Goal: Information Seeking & Learning: Learn about a topic

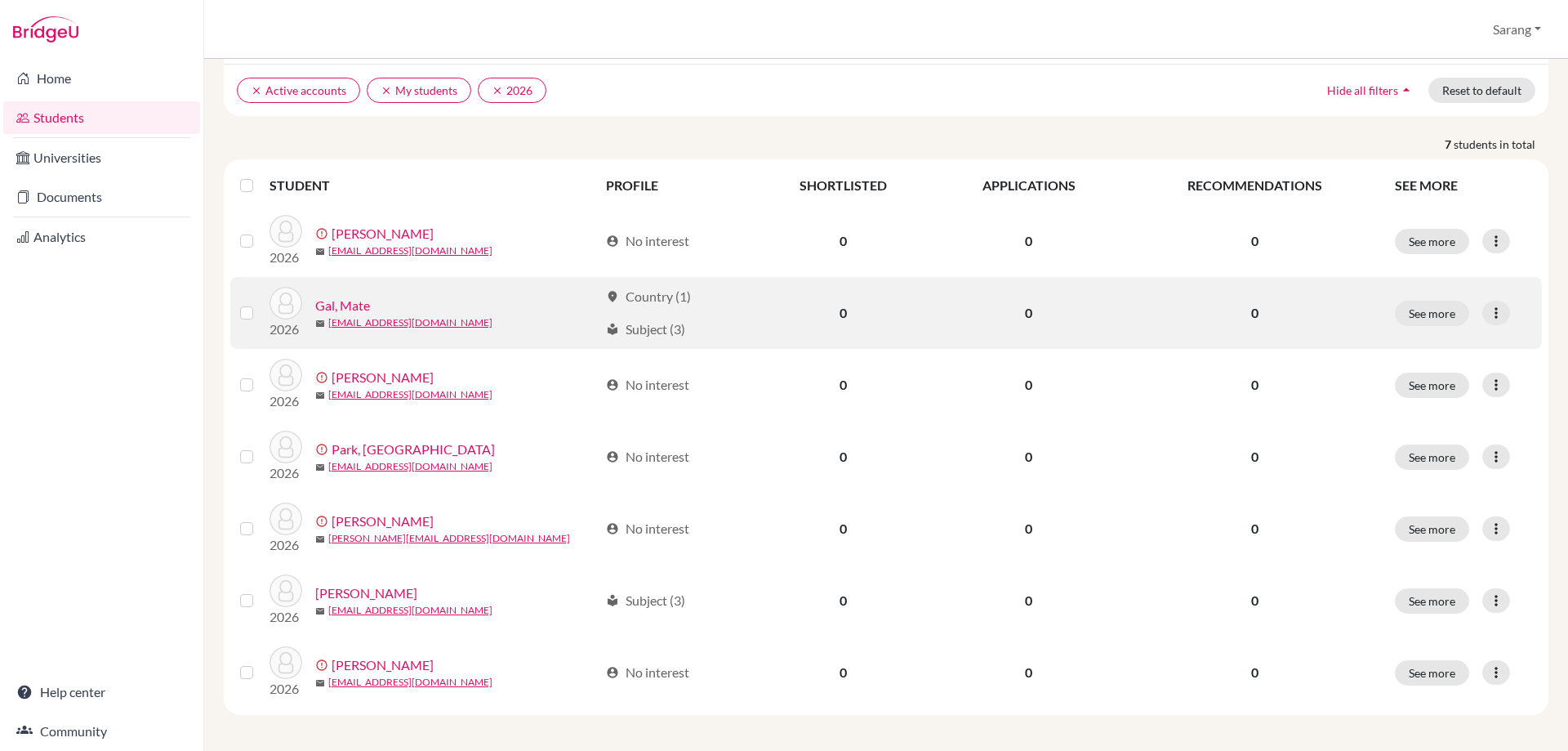
scroll to position [120, 0]
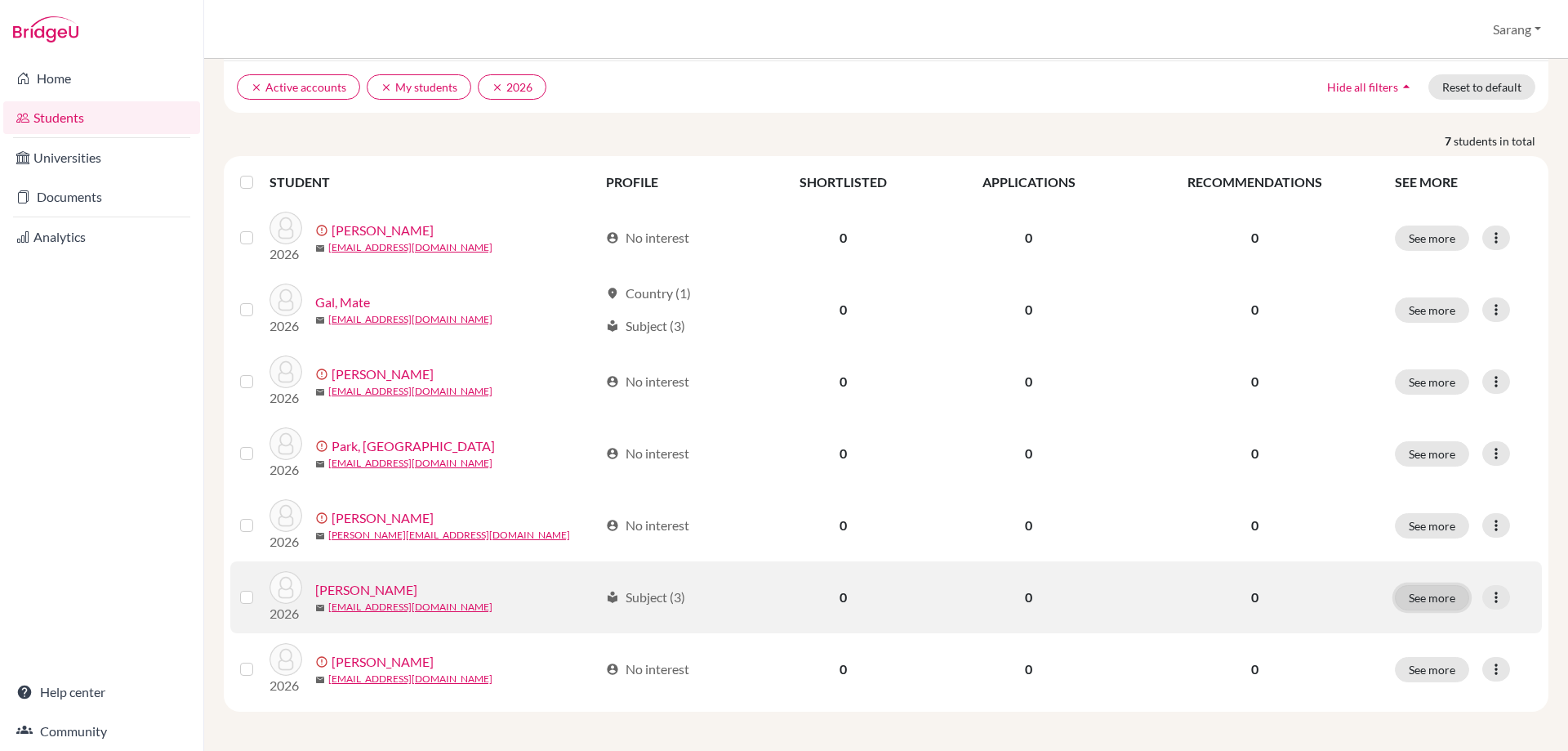
click at [1434, 592] on button "See more" at bounding box center [1432, 598] width 74 height 25
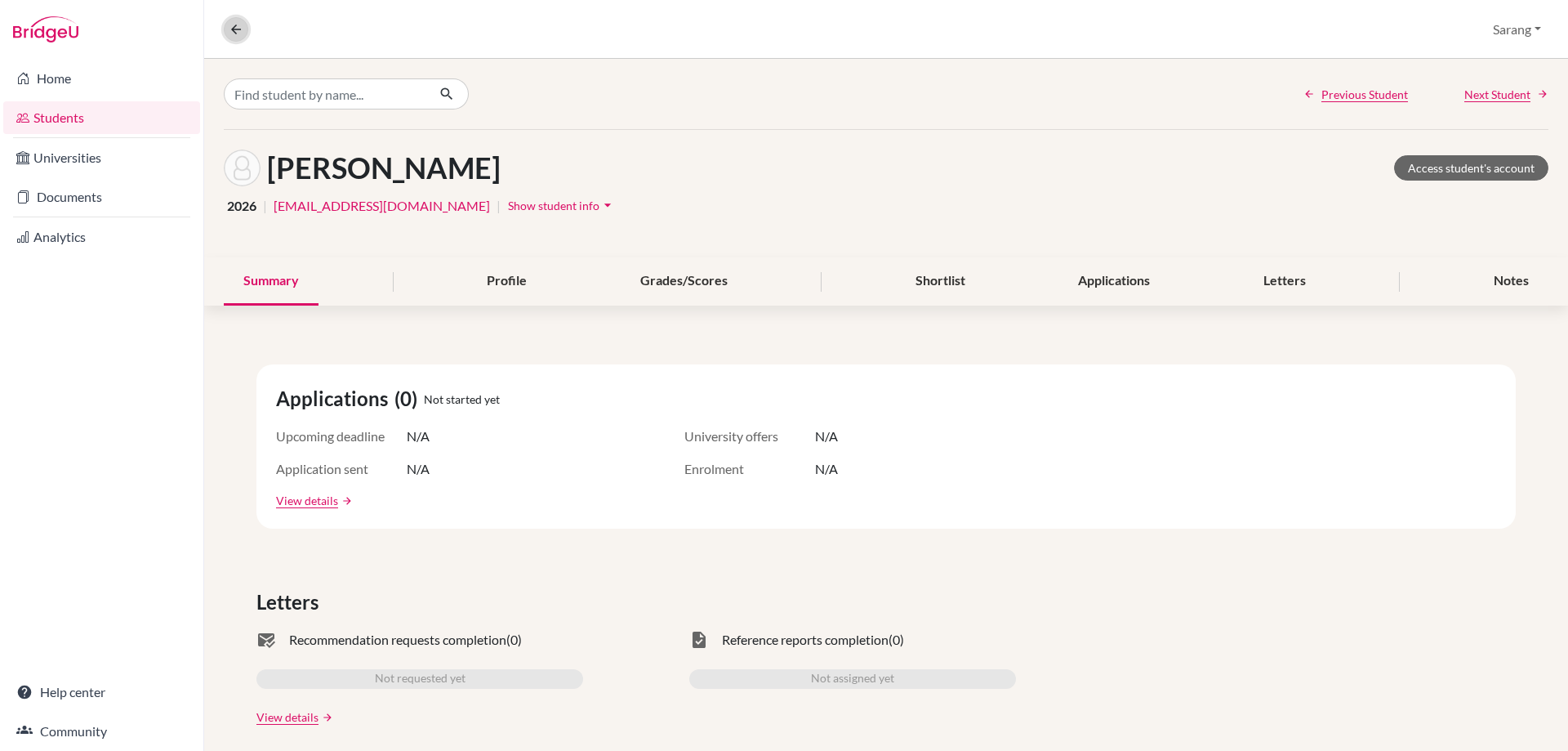
click at [233, 29] on icon at bounding box center [236, 29] width 15 height 15
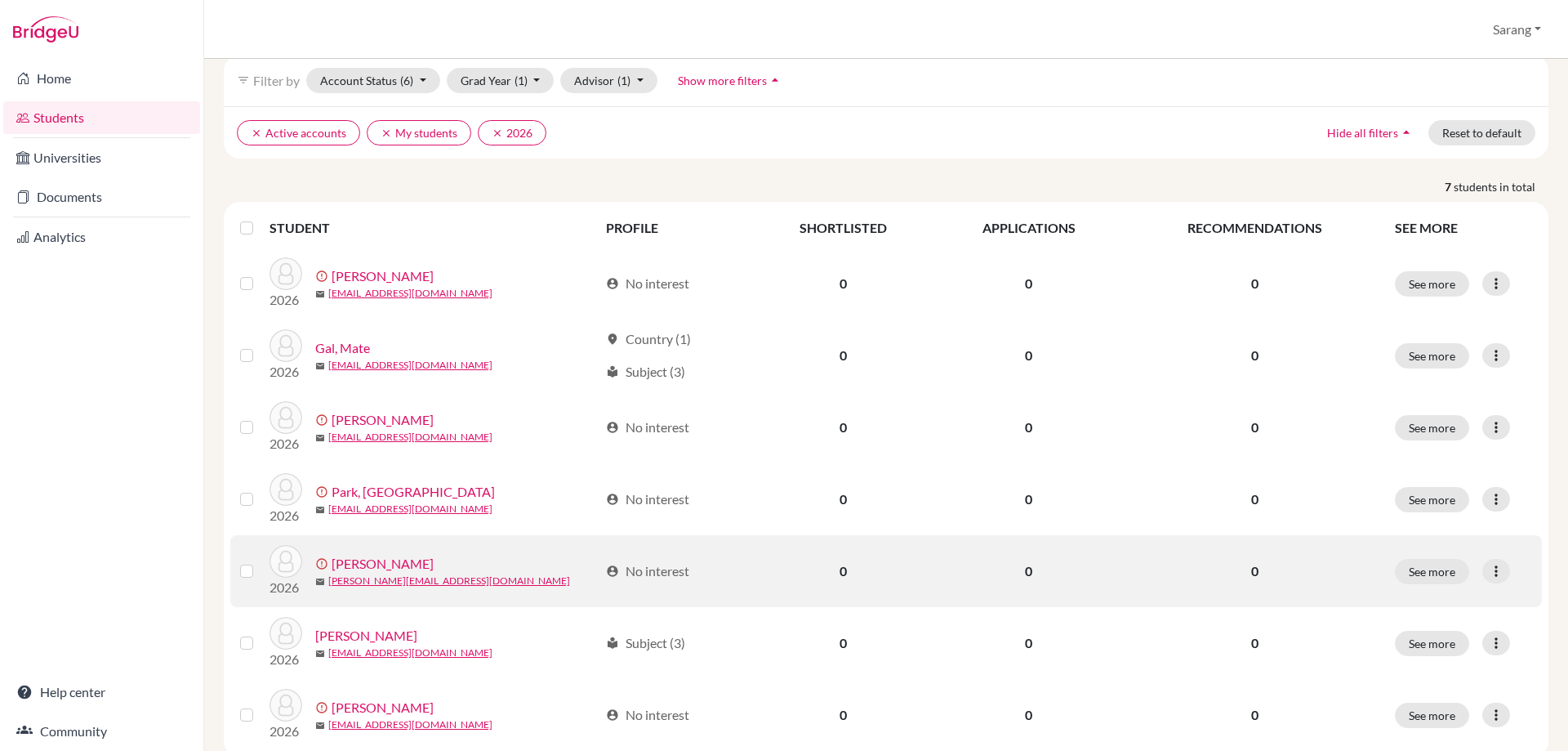
scroll to position [120, 0]
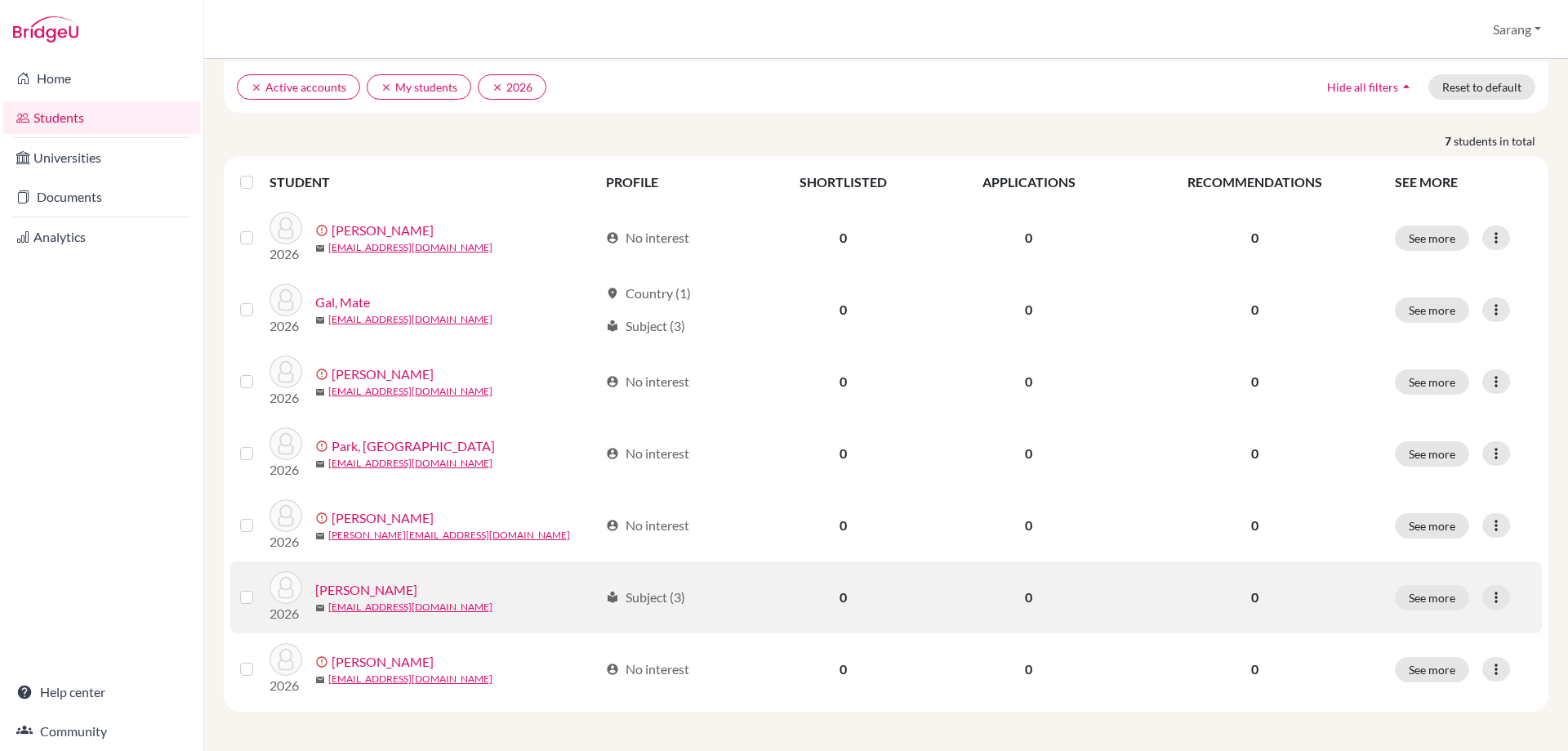
click at [669, 594] on div "local_library Subject (3)" at bounding box center [646, 598] width 79 height 20
click at [647, 601] on div "local_library Subject (3)" at bounding box center [646, 598] width 79 height 20
click at [680, 600] on div "local_library Subject (3)" at bounding box center [646, 598] width 79 height 20
click at [626, 592] on div "local_library Subject (3)" at bounding box center [646, 598] width 79 height 20
click at [605, 604] on td "local_library Subject (3)" at bounding box center [675, 597] width 157 height 72
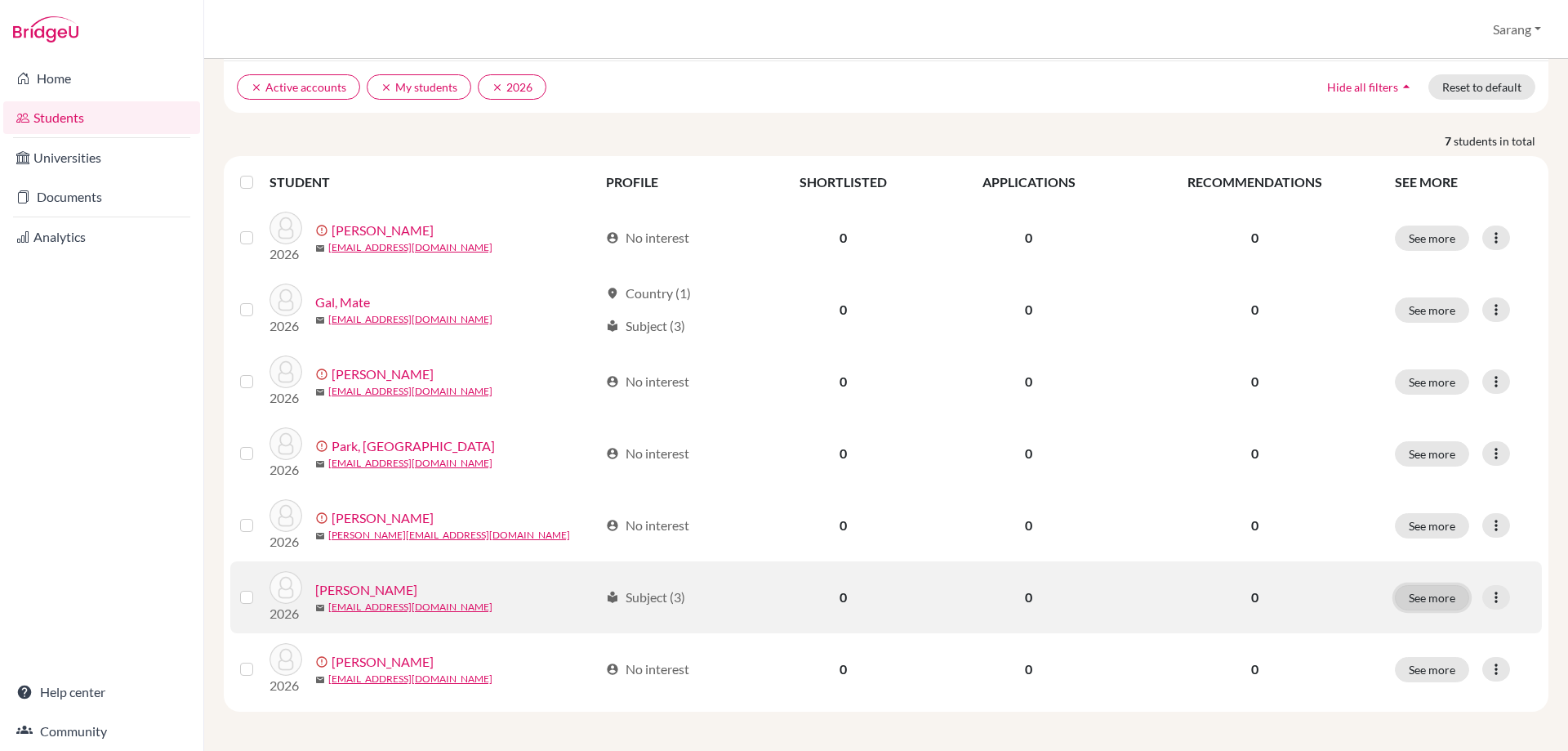
click at [1441, 600] on button "See more" at bounding box center [1432, 598] width 74 height 25
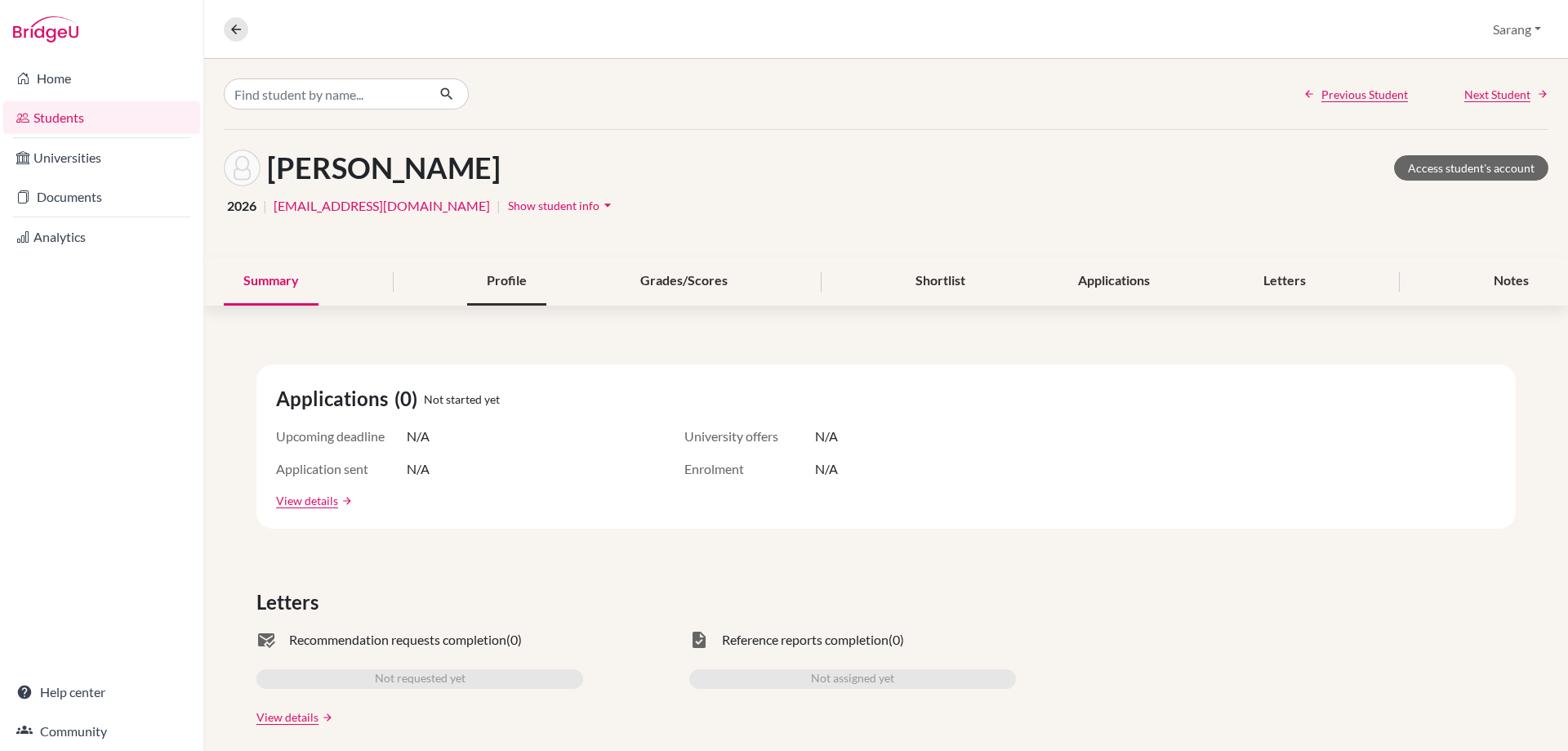
click at [501, 286] on div "Profile" at bounding box center [507, 282] width 79 height 48
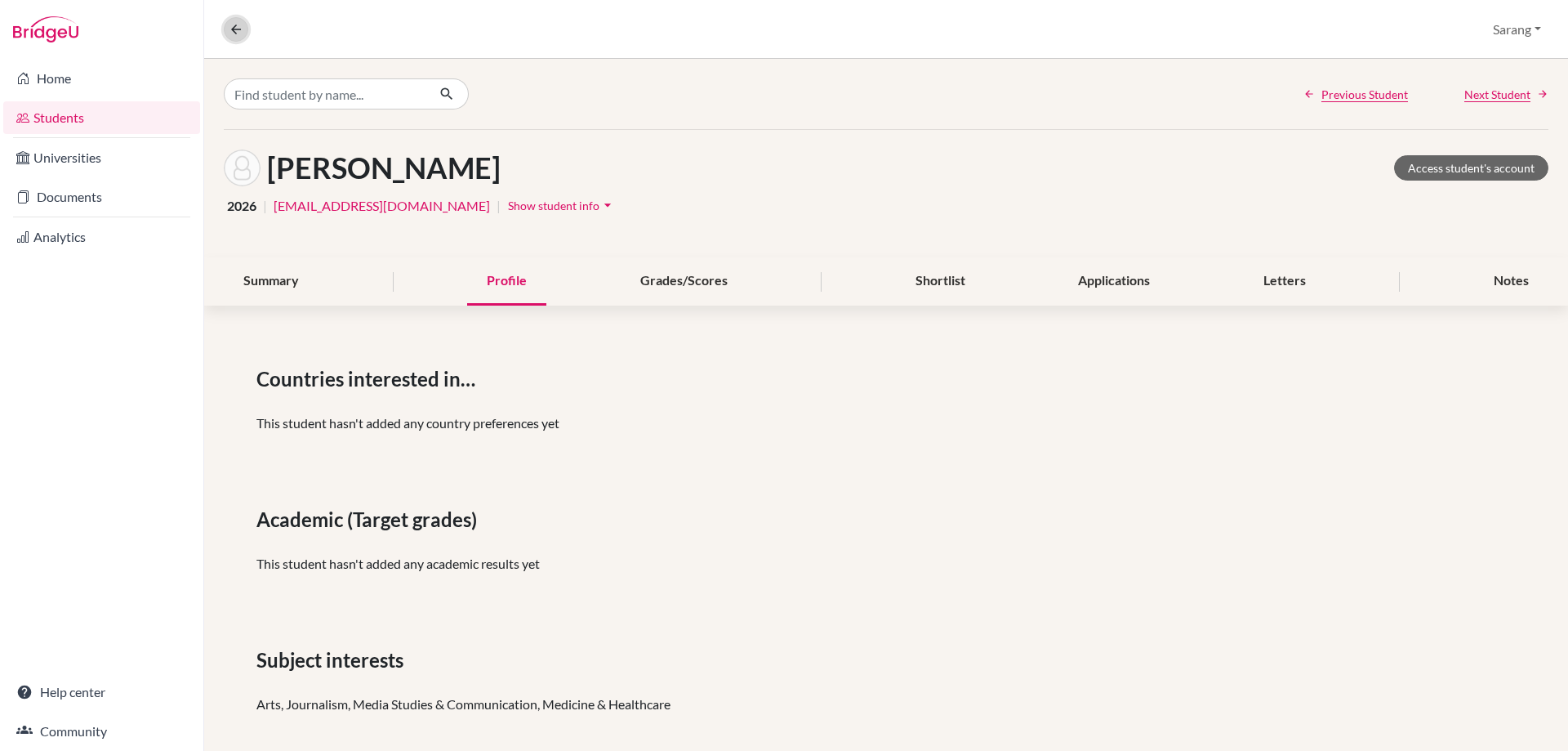
click at [238, 25] on icon at bounding box center [236, 29] width 15 height 15
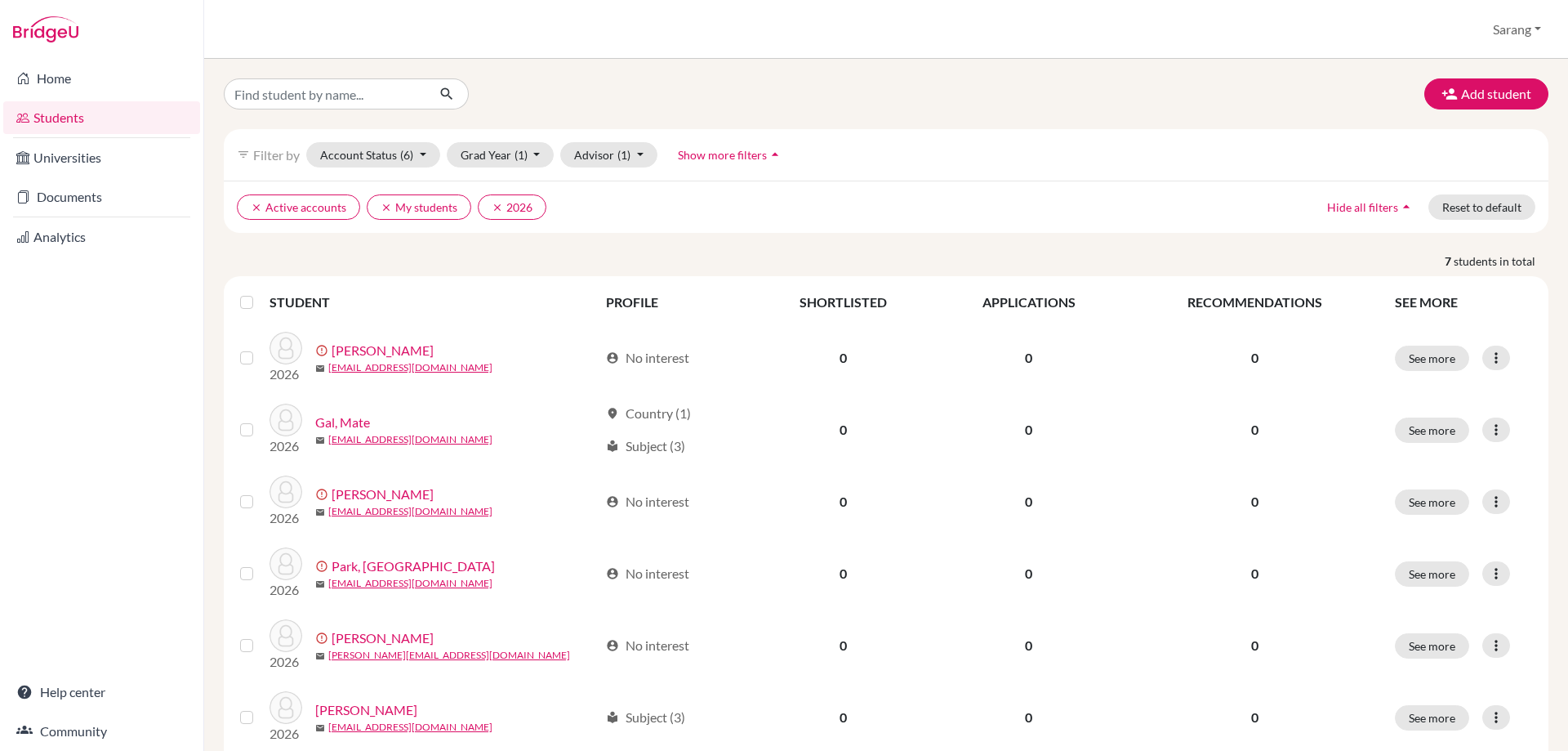
click at [967, 242] on div "Add student filter_list Filter by Account Status (6) Active accounts done Archi…" at bounding box center [886, 455] width 1325 height 754
click at [1034, 244] on div "Add student filter_list Filter by Account Status (6) Active accounts done Archi…" at bounding box center [886, 455] width 1325 height 754
